Goal: Task Accomplishment & Management: Manage account settings

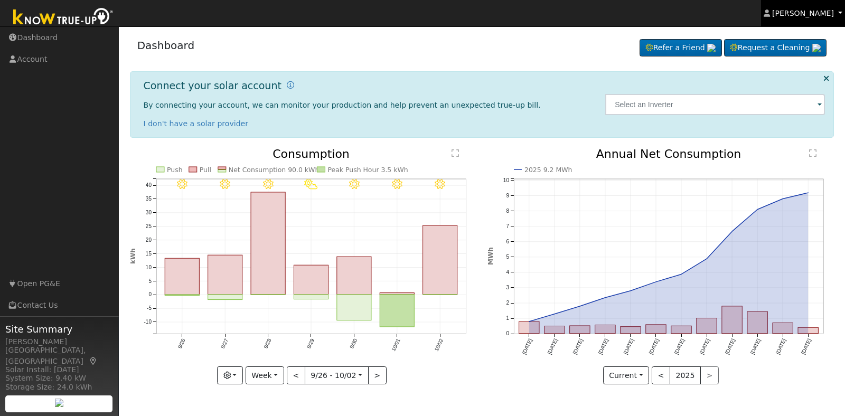
click at [795, 11] on span "[PERSON_NAME]" at bounding box center [803, 13] width 62 height 8
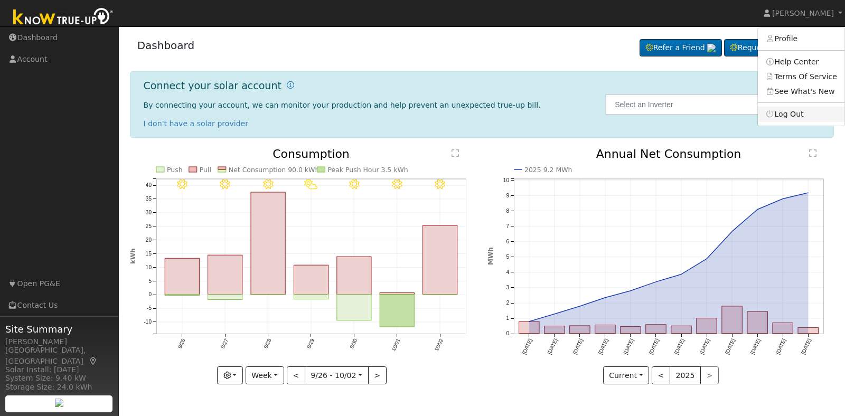
click at [795, 121] on link "Log Out" at bounding box center [801, 114] width 87 height 15
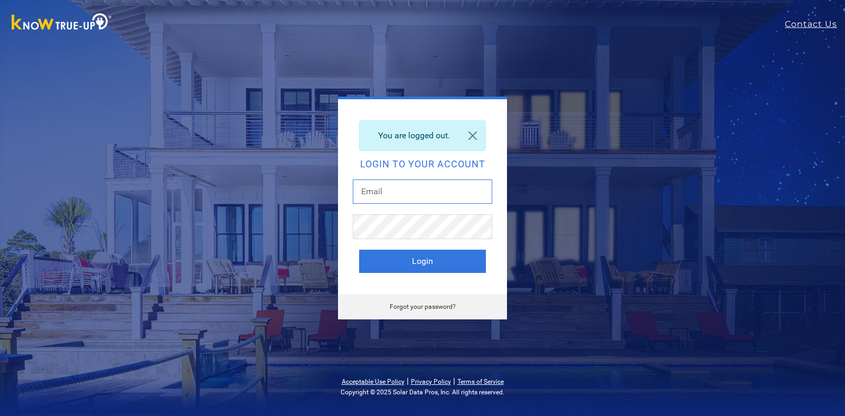
click at [432, 195] on input "text" at bounding box center [422, 192] width 139 height 24
type input "dgibby024@gmail.com"
click at [416, 265] on button "Login" at bounding box center [422, 261] width 127 height 23
